Goal: Task Accomplishment & Management: Use online tool/utility

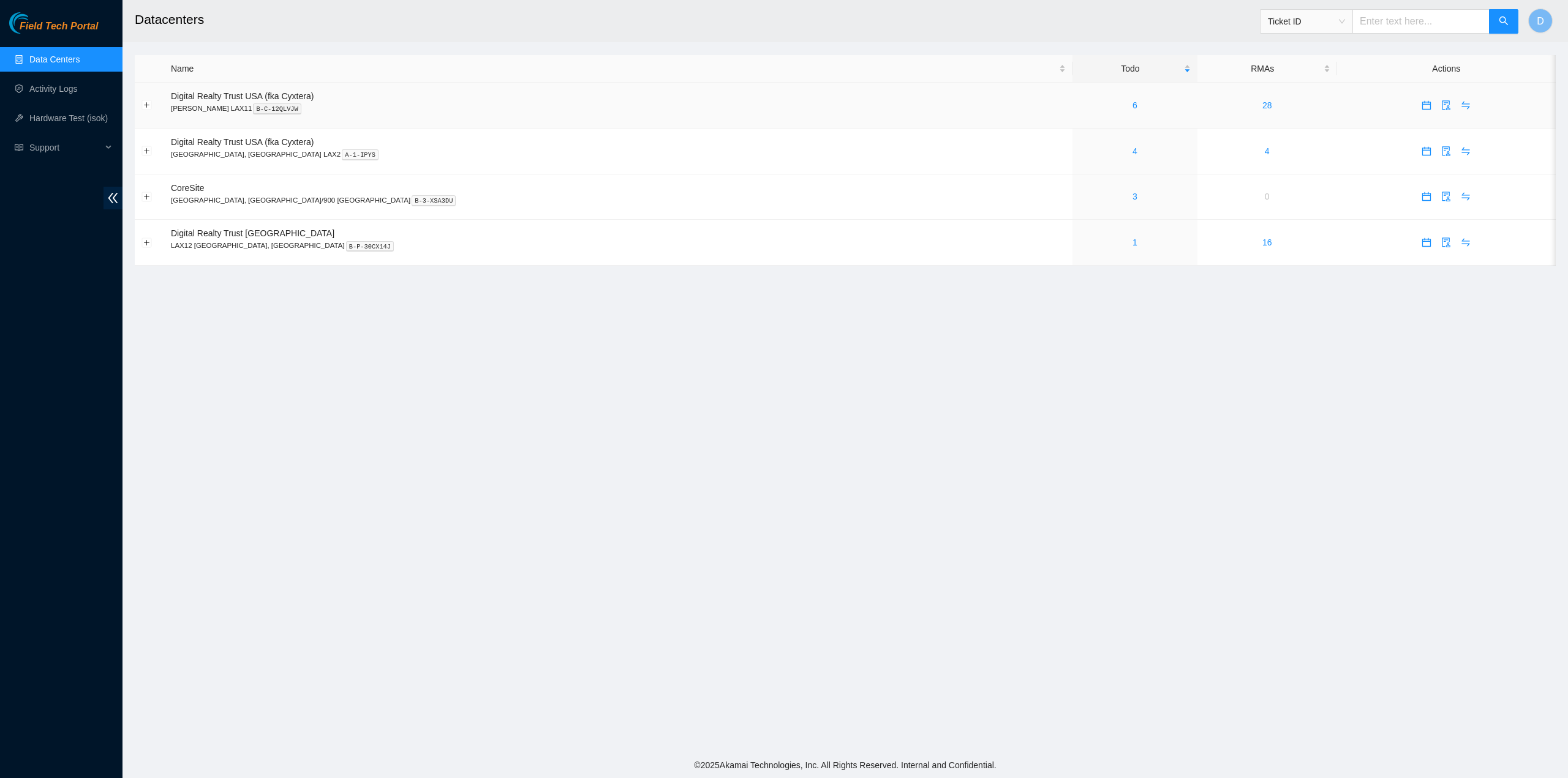
click at [1080, 103] on div "6" at bounding box center [1135, 106] width 112 height 14
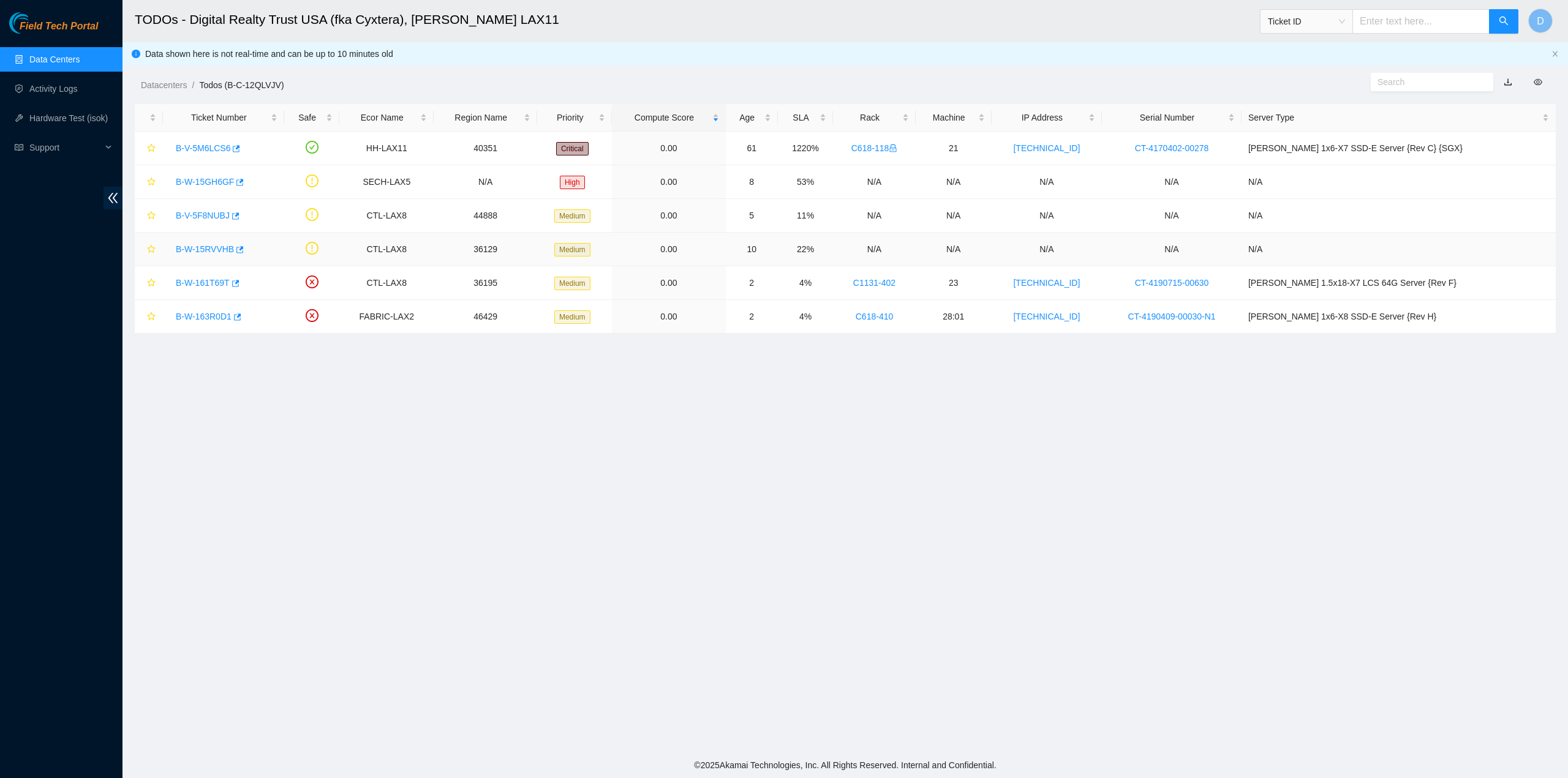
click at [209, 248] on link "B-W-15RVVHB" at bounding box center [204, 248] width 58 height 10
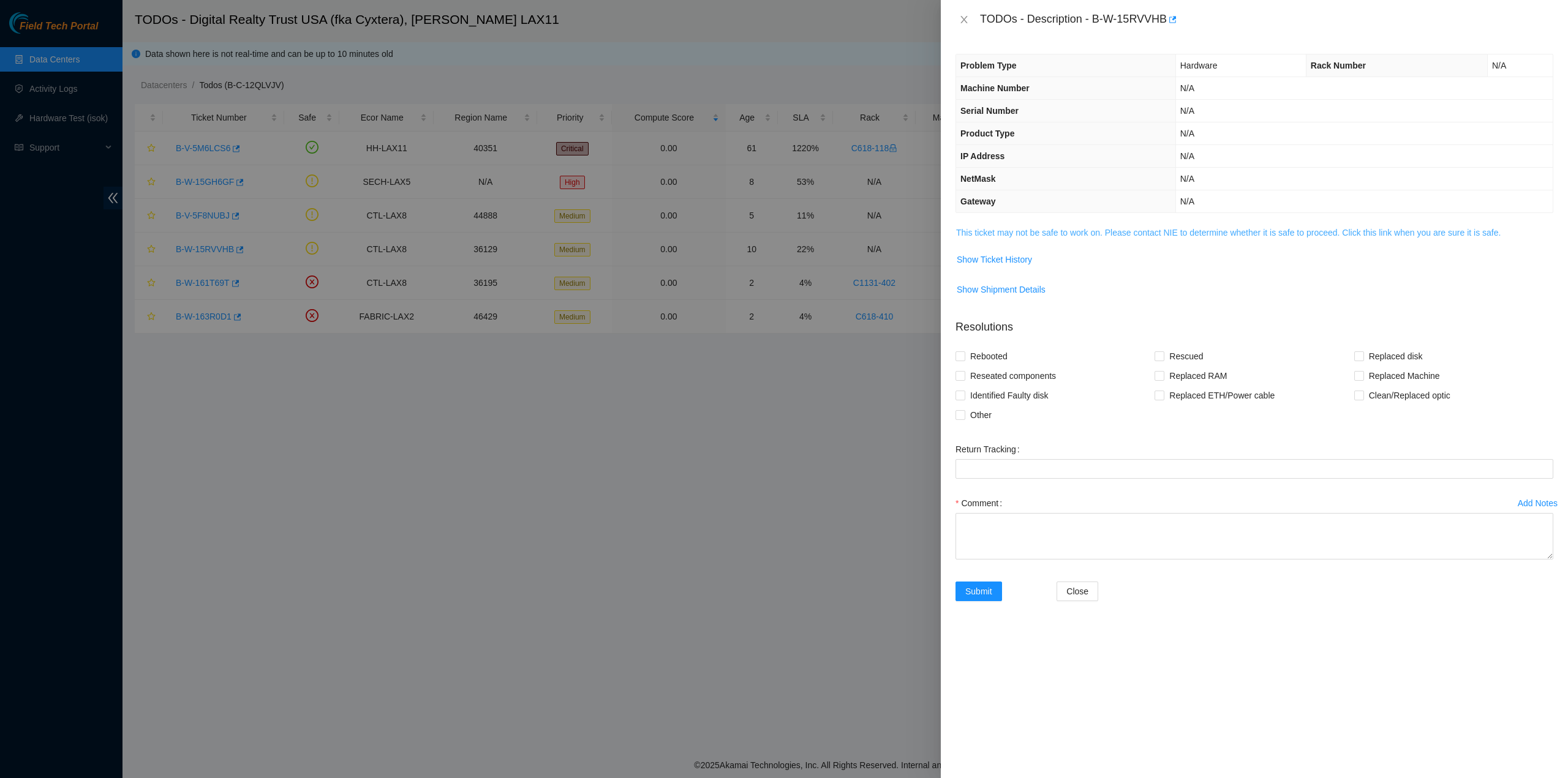
click at [1147, 236] on link "This ticket may not be safe to work on. Please contact NIE to determine whether…" at bounding box center [1229, 232] width 545 height 10
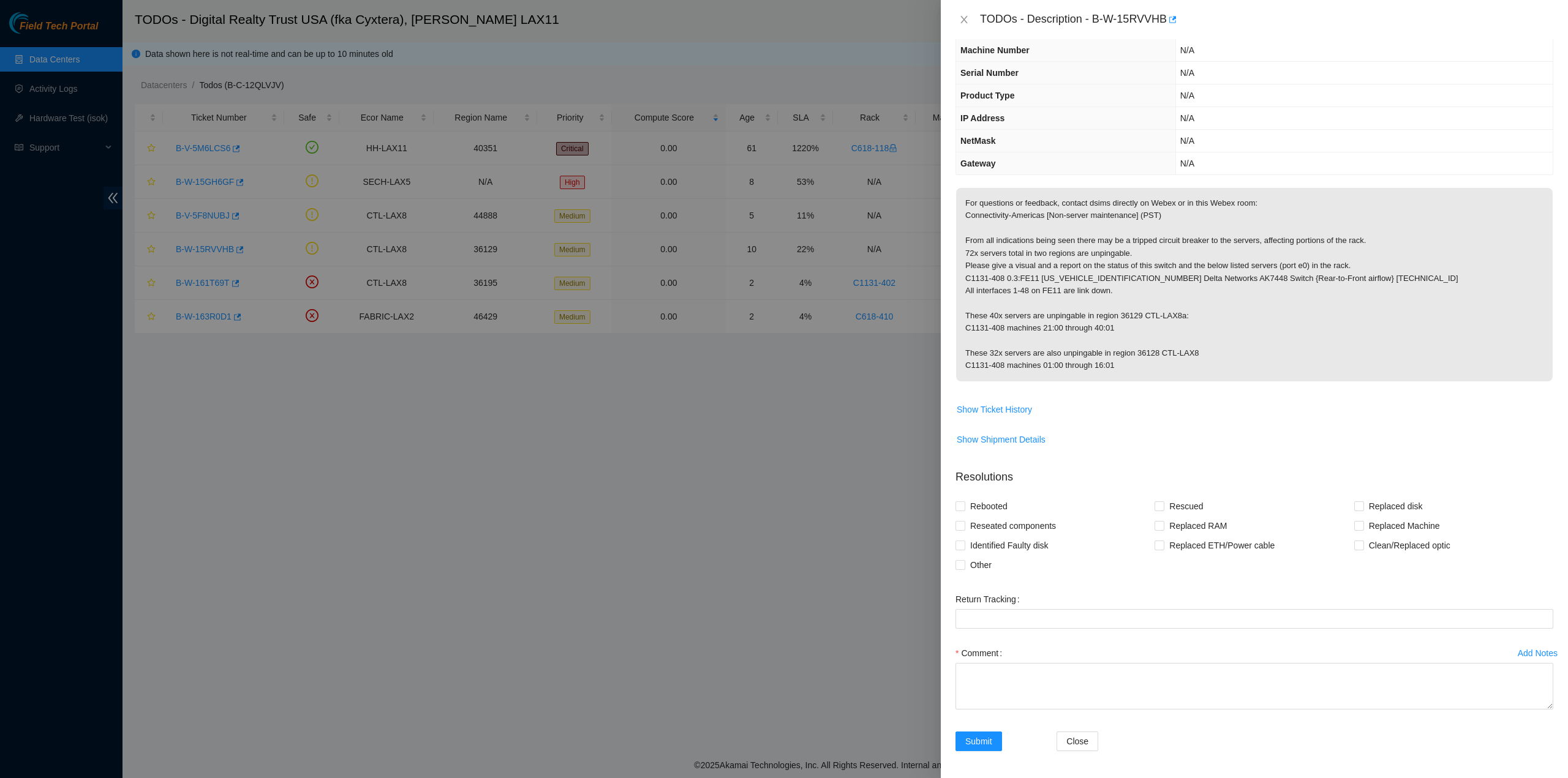
scroll to position [41, 0]
click at [1092, 691] on textarea "Comment" at bounding box center [1255, 684] width 598 height 47
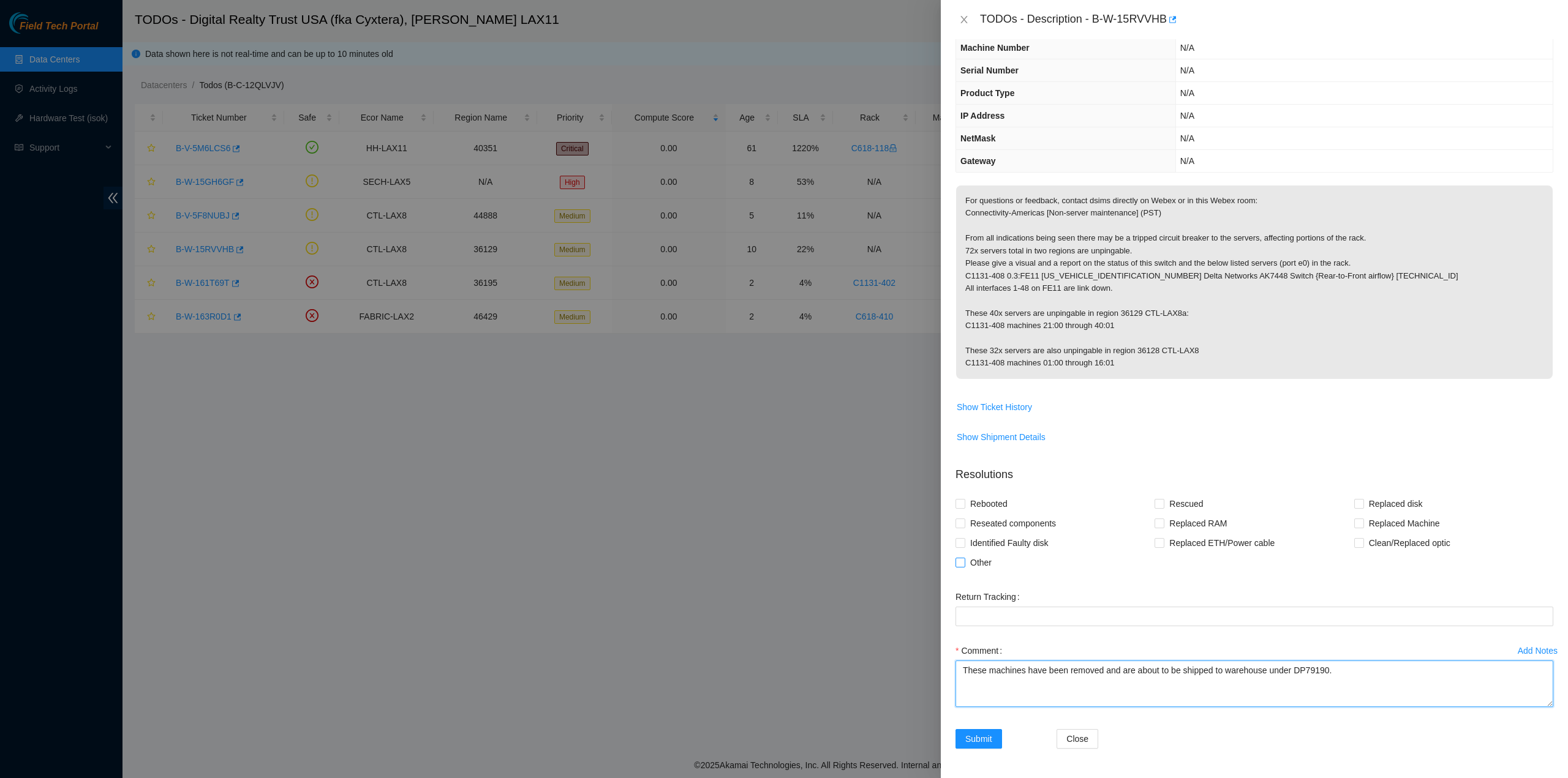
type textarea "These machines have been removed and are about to be shipped to warehouse under…"
click at [992, 563] on span "Other" at bounding box center [981, 563] width 31 height 20
click at [965, 563] on input "Other" at bounding box center [960, 563] width 9 height 9
checkbox input "true"
click at [990, 743] on span "Submit" at bounding box center [978, 739] width 27 height 14
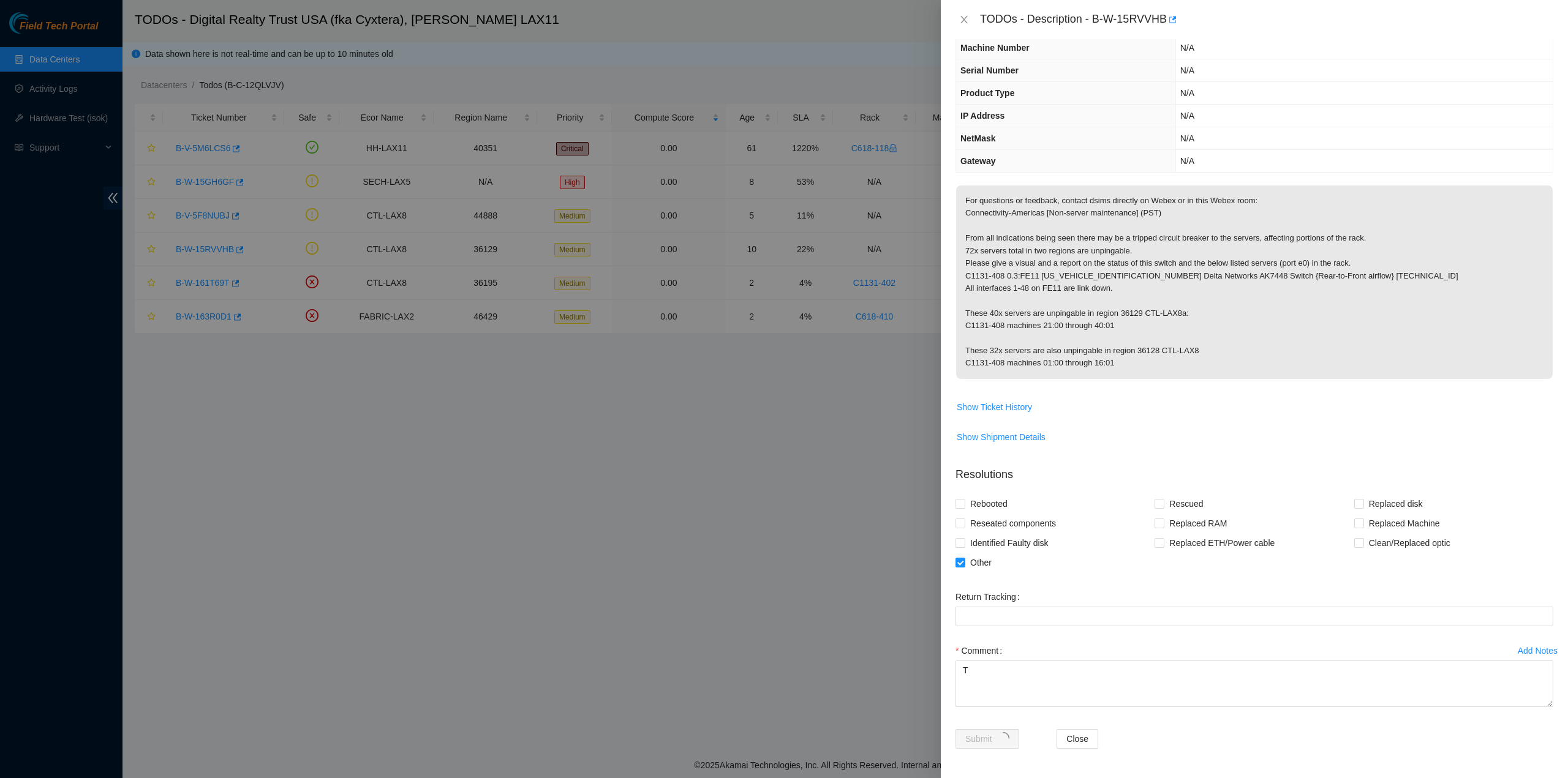
scroll to position [0, 0]
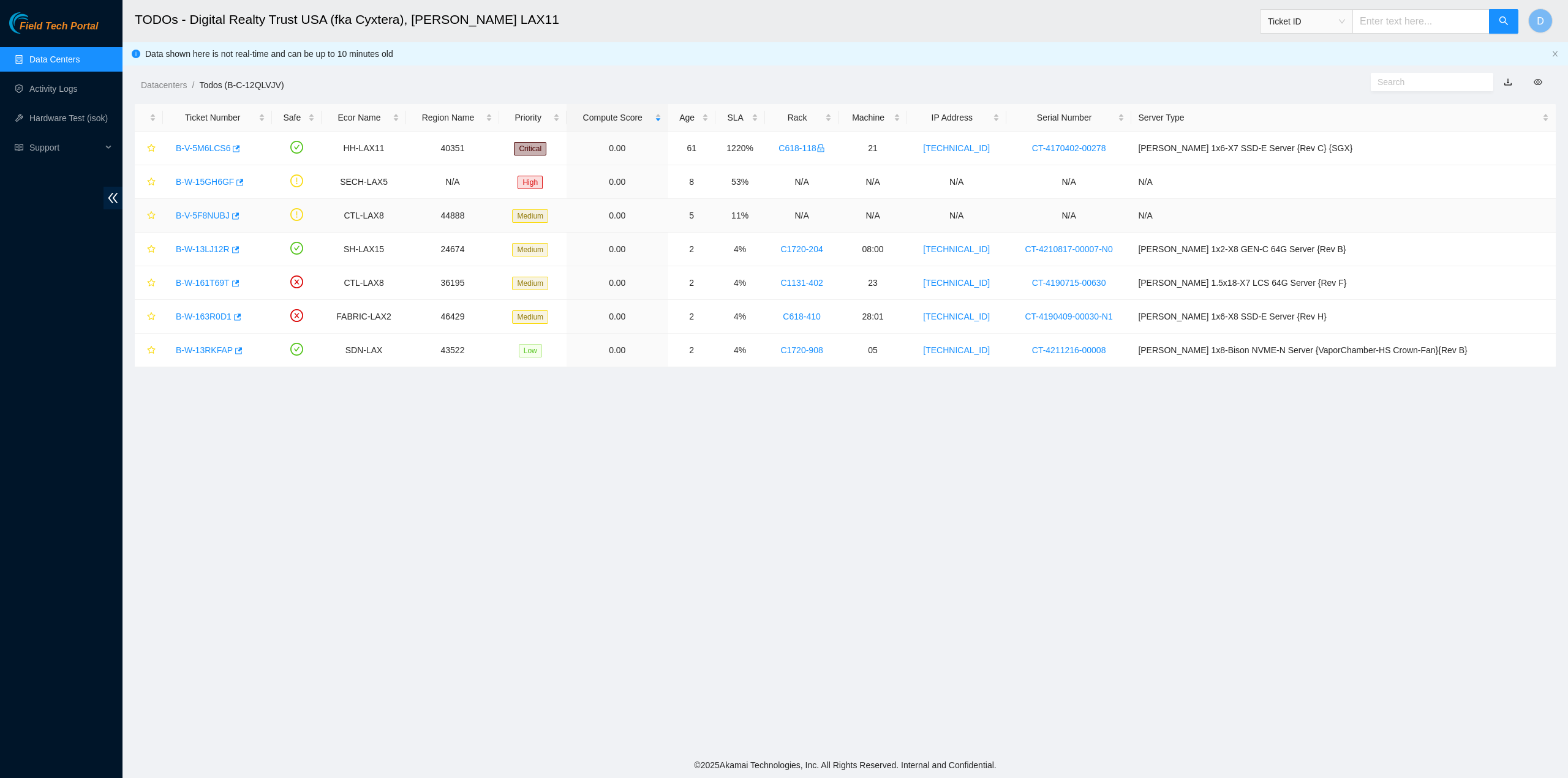
click at [194, 216] on link "B-V-5F8NUBJ" at bounding box center [203, 215] width 54 height 10
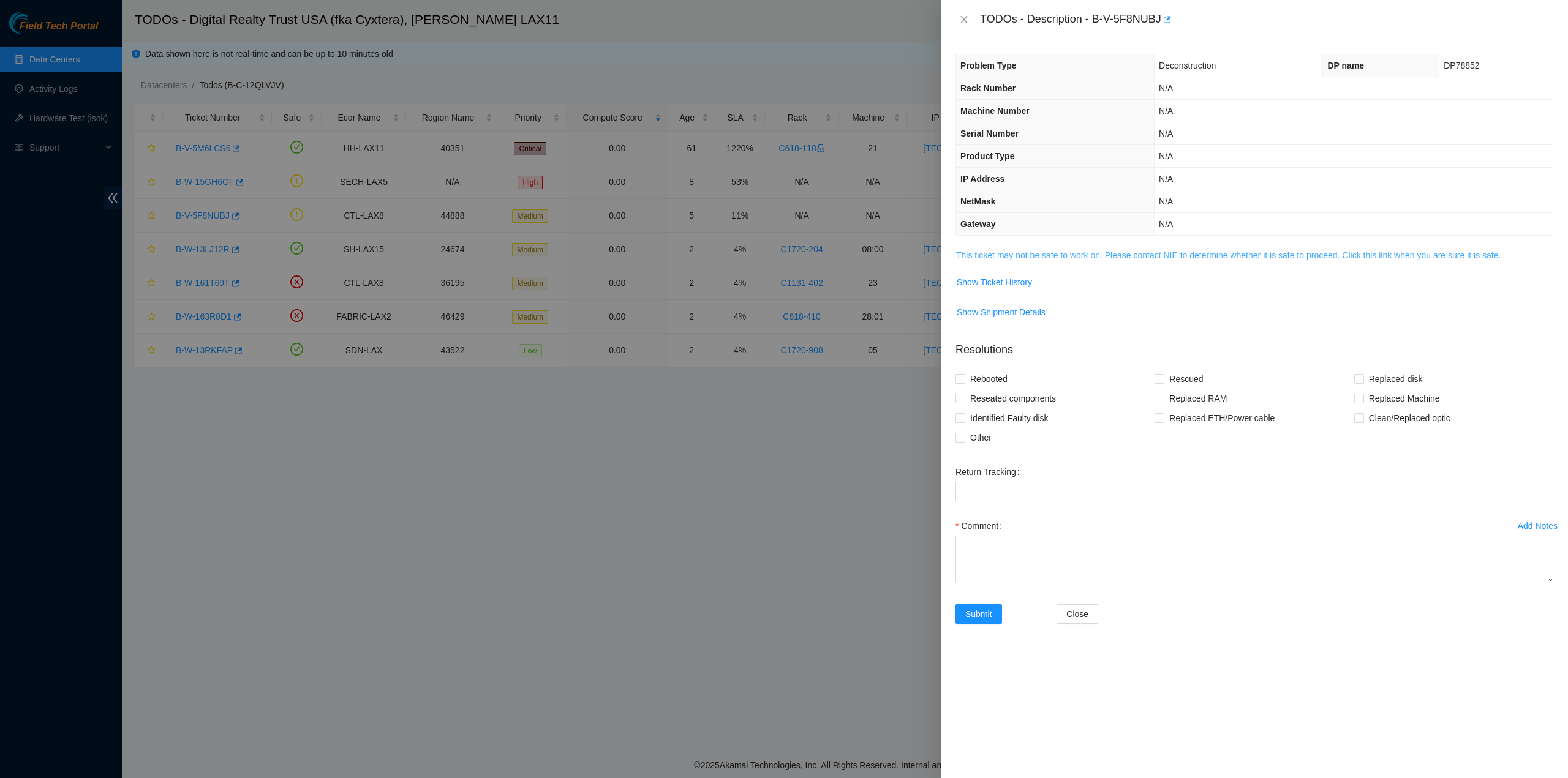
click at [1029, 252] on link "This ticket may not be safe to work on. Please contact NIE to determine whether…" at bounding box center [1229, 254] width 545 height 10
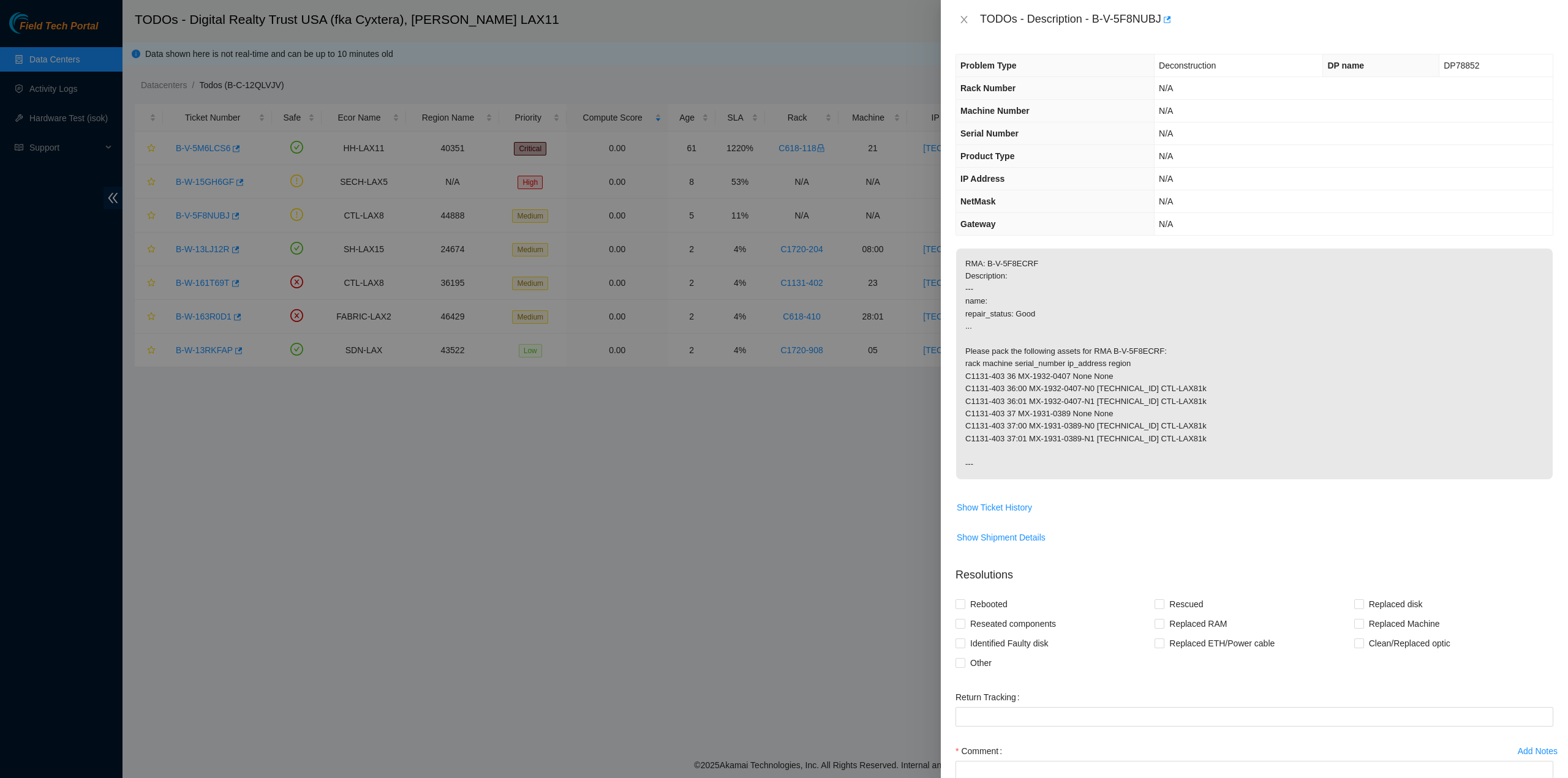
drag, startPoint x: 994, startPoint y: 255, endPoint x: 1308, endPoint y: 300, distance: 317.2
click at [1308, 300] on p "RMA: B-V-5F8ECRF Description: --- name: repair_status: Good ... Please pack the…" at bounding box center [1255, 363] width 597 height 231
click at [1191, 311] on p "RMA: B-V-5F8ECRF Description: --- name: repair_status: Good ... Please pack the…" at bounding box center [1255, 363] width 597 height 231
drag, startPoint x: 1180, startPoint y: 316, endPoint x: 1102, endPoint y: 338, distance: 81.0
click at [1102, 331] on p "RMA: B-V-5F8ECRF Description: --- name: repair_status: Good ... Please pack the…" at bounding box center [1255, 363] width 597 height 231
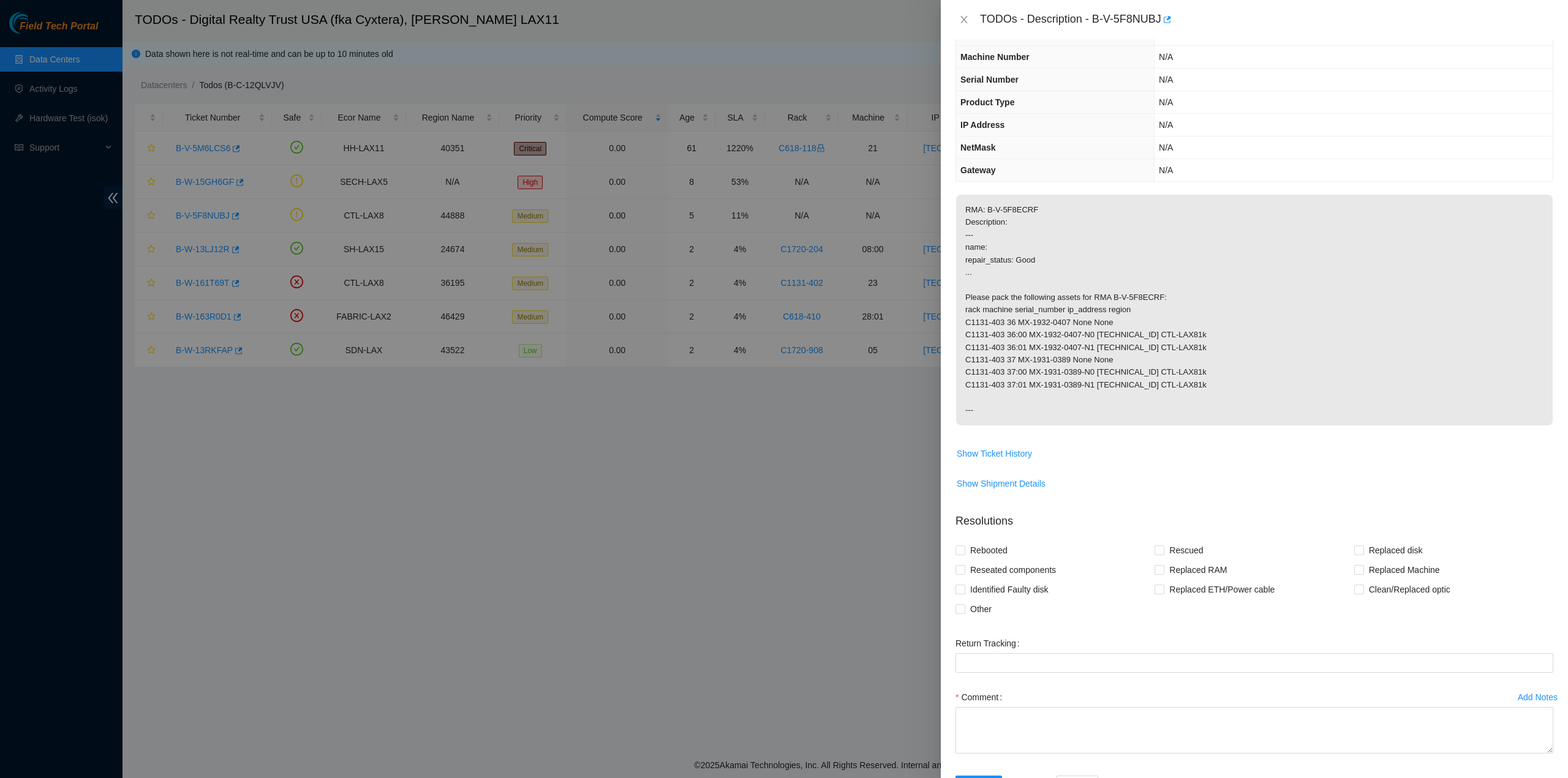
scroll to position [61, 0]
click at [1063, 721] on textarea "Comment" at bounding box center [1255, 723] width 598 height 47
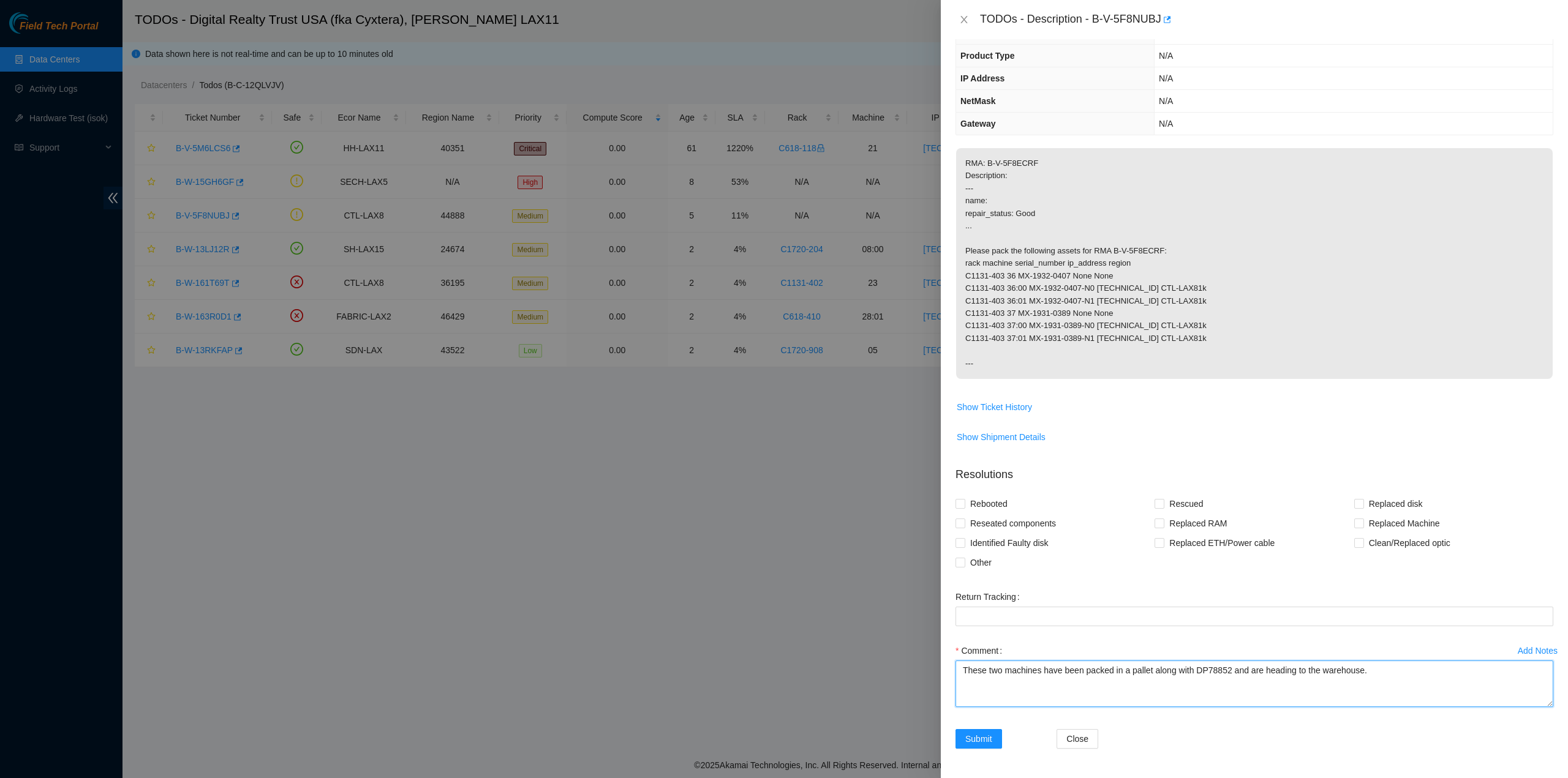
scroll to position [113, 0]
type textarea "These two machines have been packed in a pallet along with DP78852 and are head…"
click at [981, 738] on span "Submit" at bounding box center [978, 739] width 27 height 14
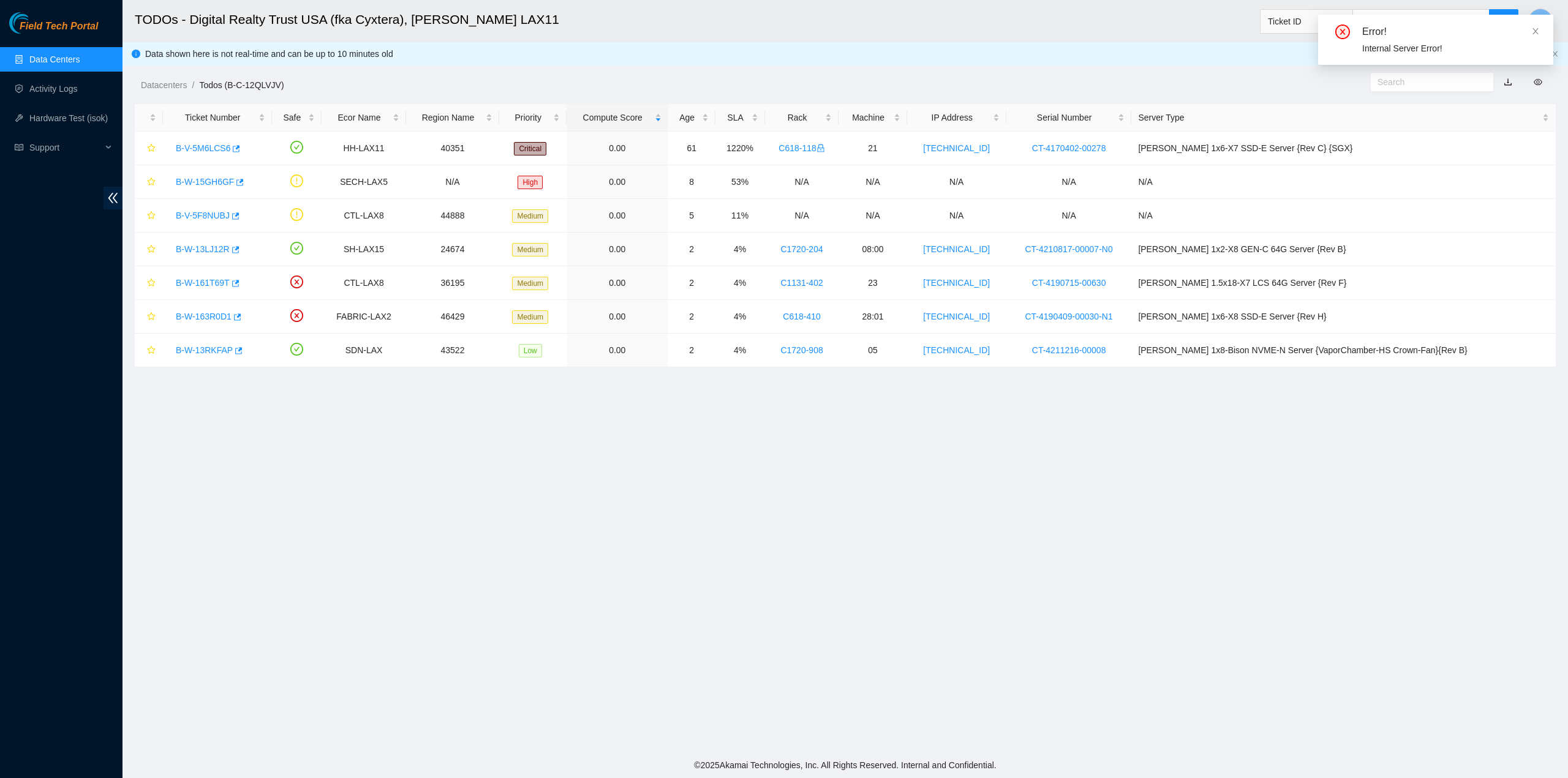
scroll to position [0, 0]
click at [184, 213] on link "B-V-5F8NUBJ" at bounding box center [203, 215] width 54 height 10
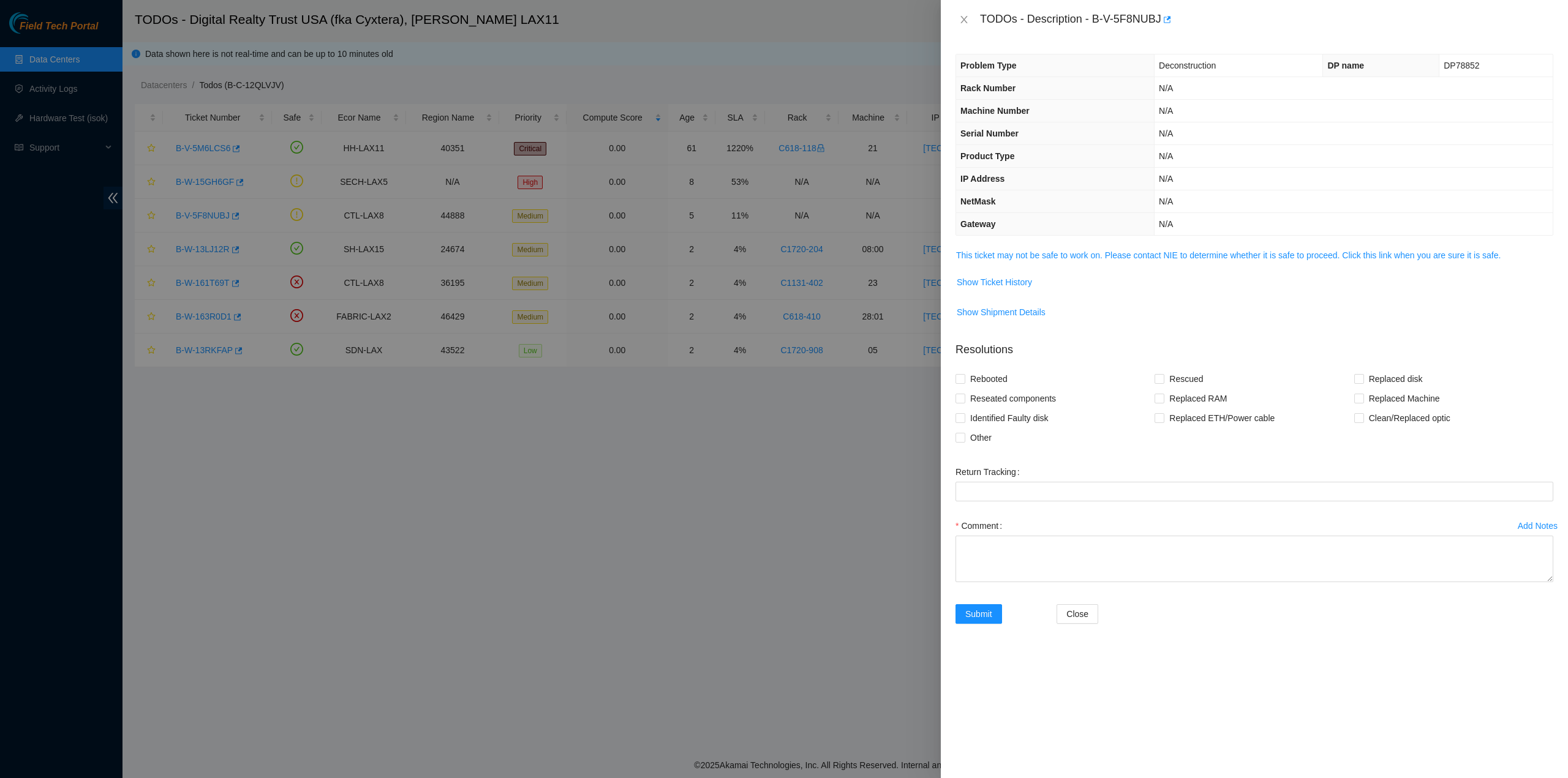
click at [1061, 263] on td "This ticket may not be safe to work on. Please contact NIE to determine whether…" at bounding box center [1255, 260] width 598 height 24
click at [1060, 260] on link "This ticket may not be safe to work on. Please contact NIE to determine whether…" at bounding box center [1229, 254] width 545 height 10
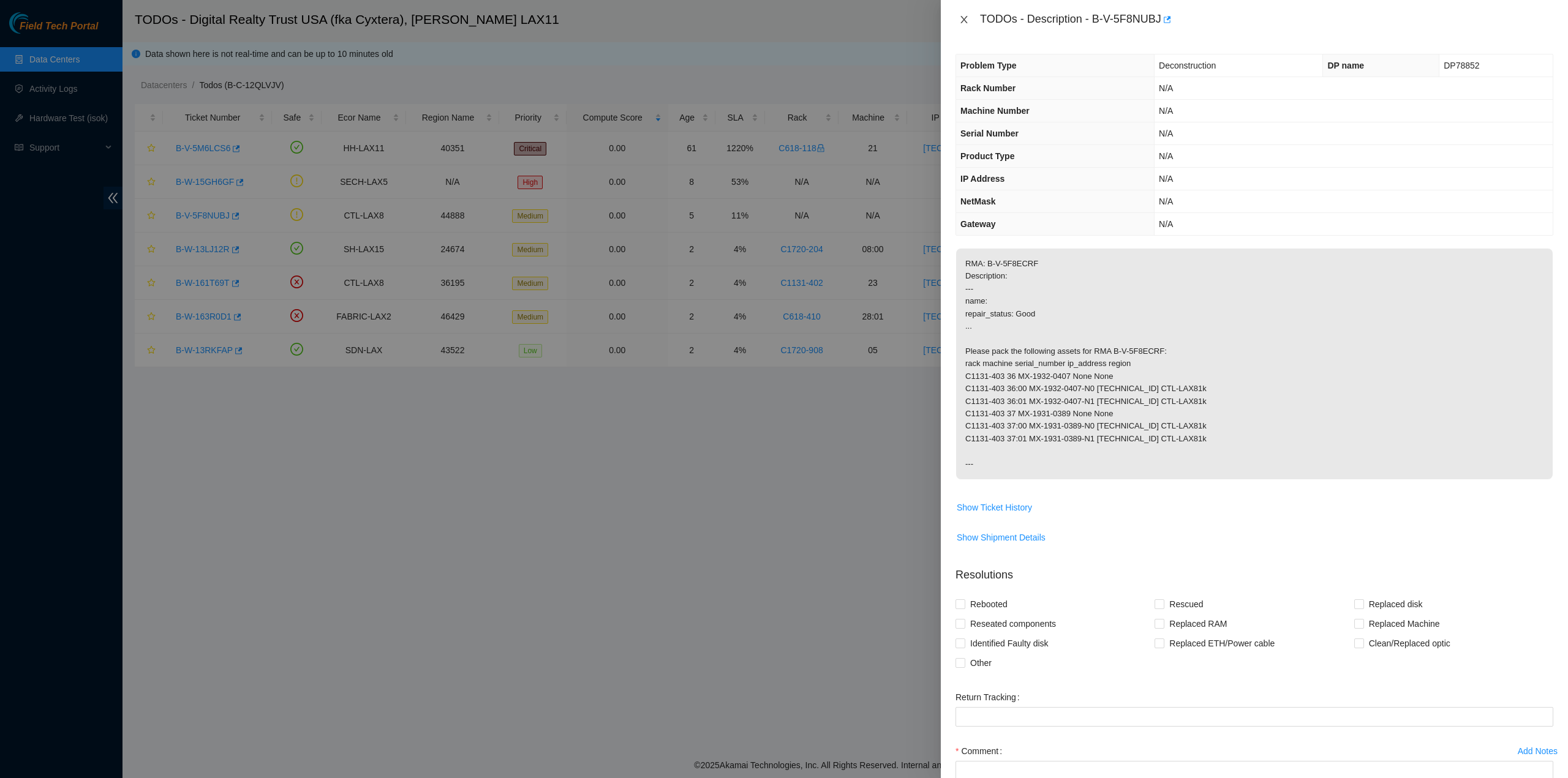
click at [963, 23] on icon "close" at bounding box center [964, 19] width 10 height 10
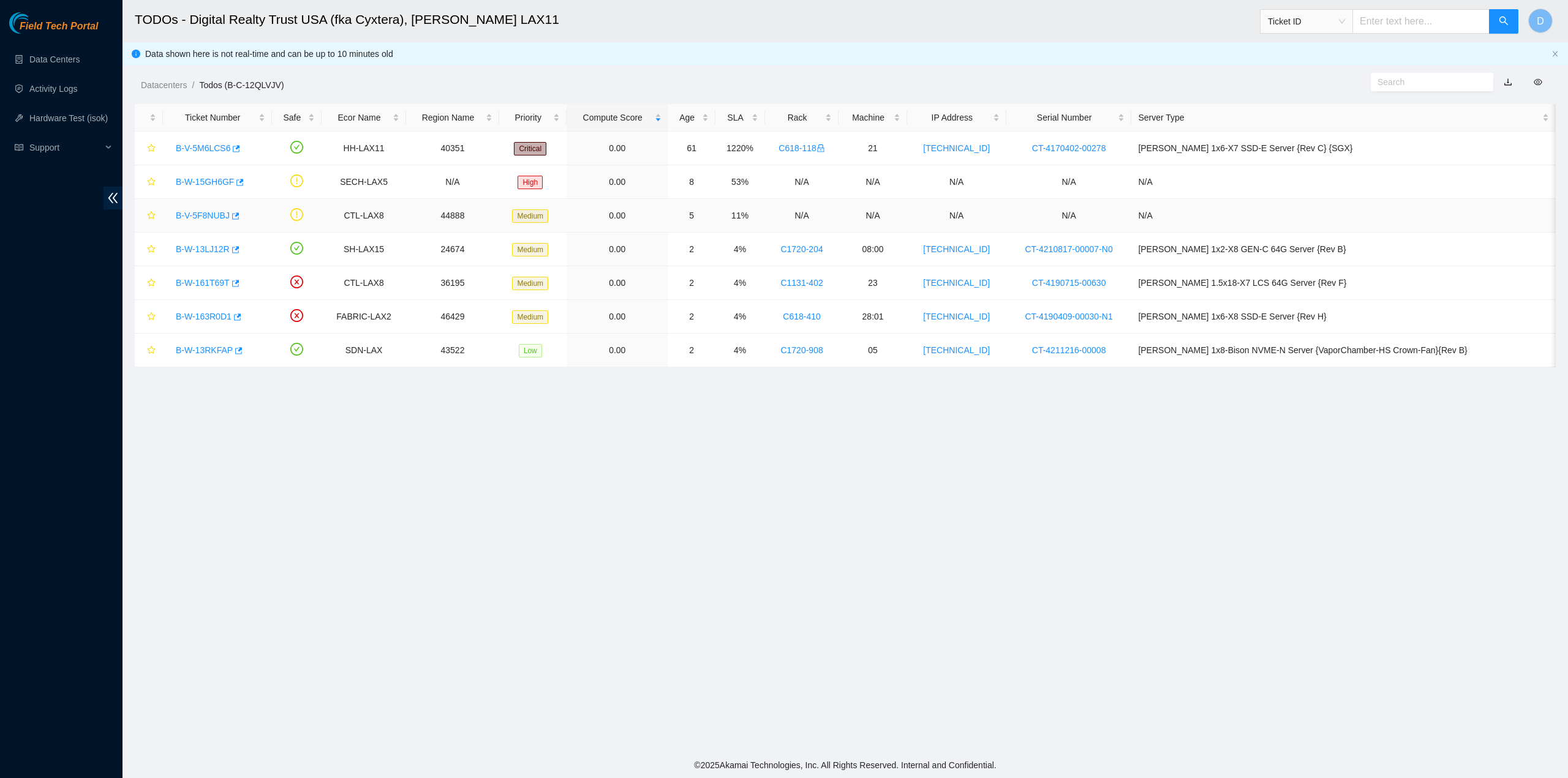
click at [204, 215] on link "B-V-5F8NUBJ" at bounding box center [203, 215] width 54 height 10
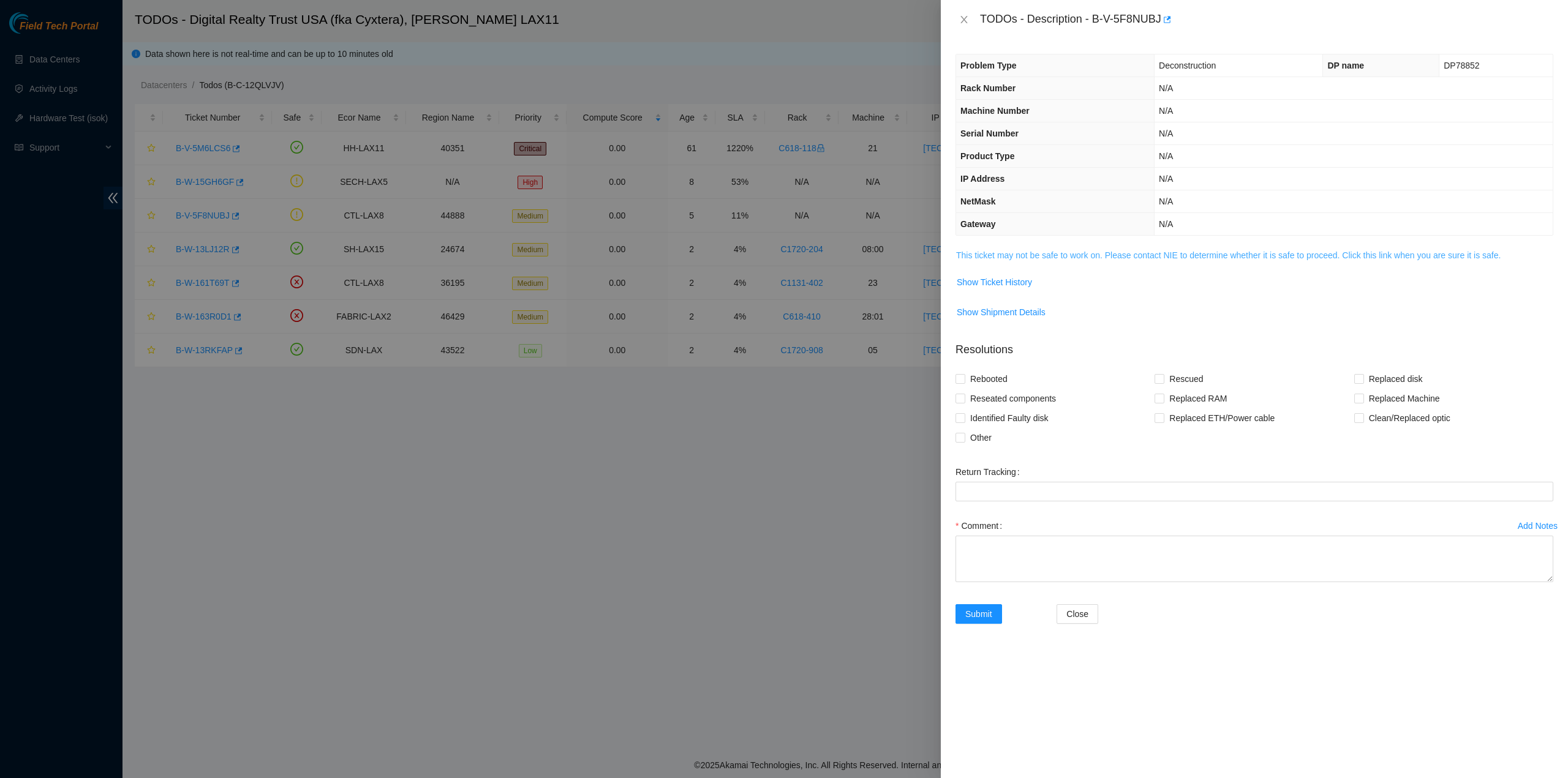
click at [1147, 259] on link "This ticket may not be safe to work on. Please contact NIE to determine whether…" at bounding box center [1229, 254] width 545 height 10
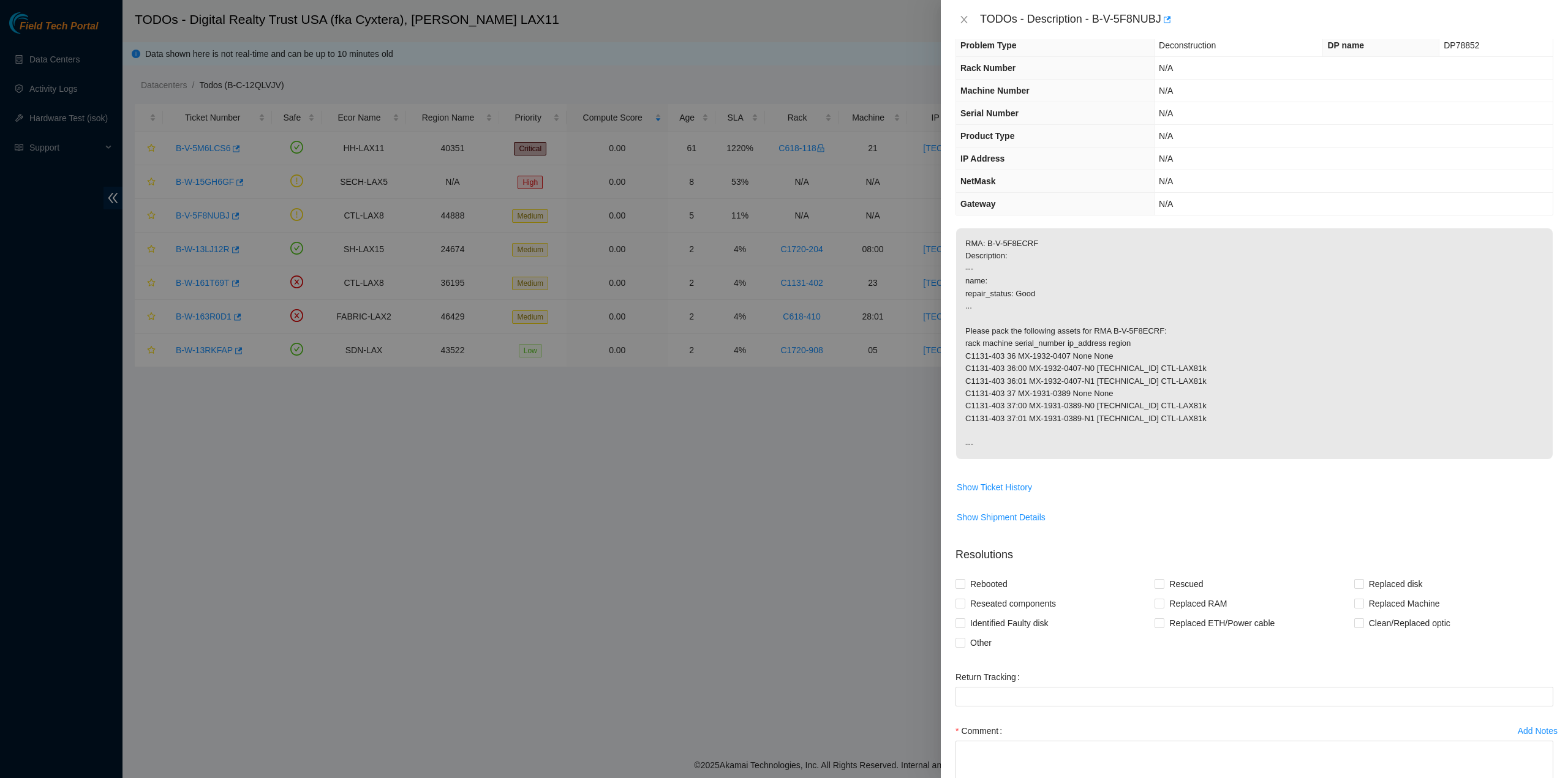
scroll to position [113, 0]
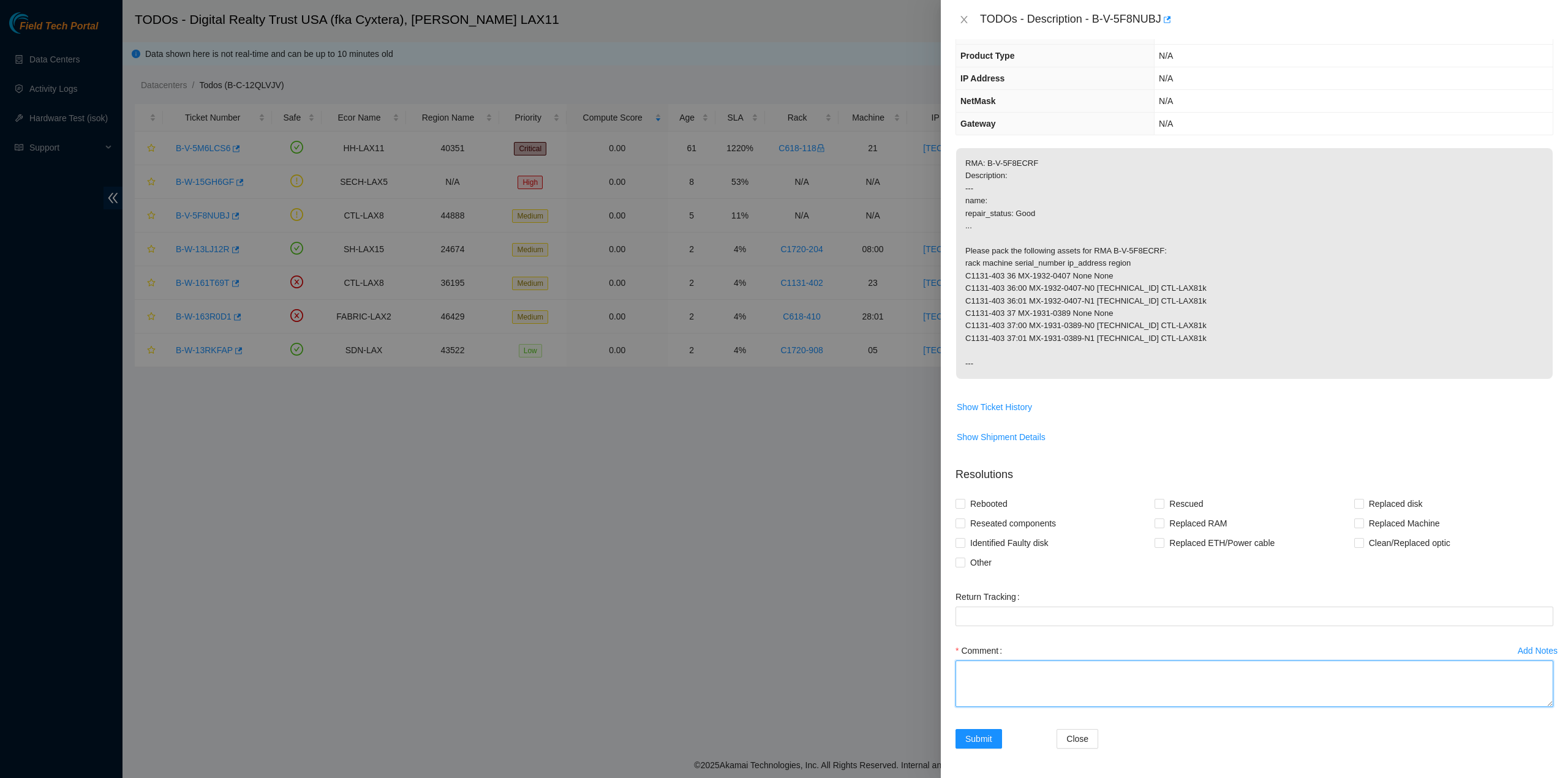
click at [1103, 669] on textarea "Comment" at bounding box center [1255, 684] width 598 height 47
type textarea "These two machines have been packed up in a pallet along with DP78852"
click at [979, 743] on span "Submit" at bounding box center [978, 739] width 27 height 14
